Goal: Information Seeking & Learning: Compare options

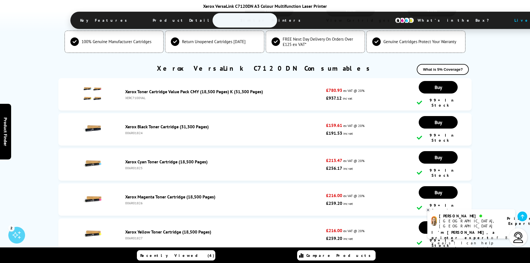
scroll to position [2249, 0]
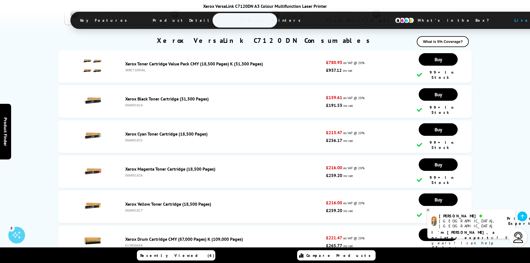
click at [94, 232] on img at bounding box center [91, 241] width 19 height 19
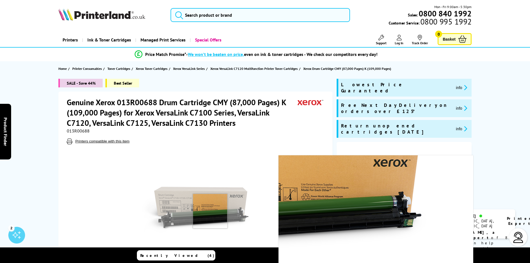
click at [211, 211] on img at bounding box center [196, 209] width 109 height 109
